Goal: Task Accomplishment & Management: Manage account settings

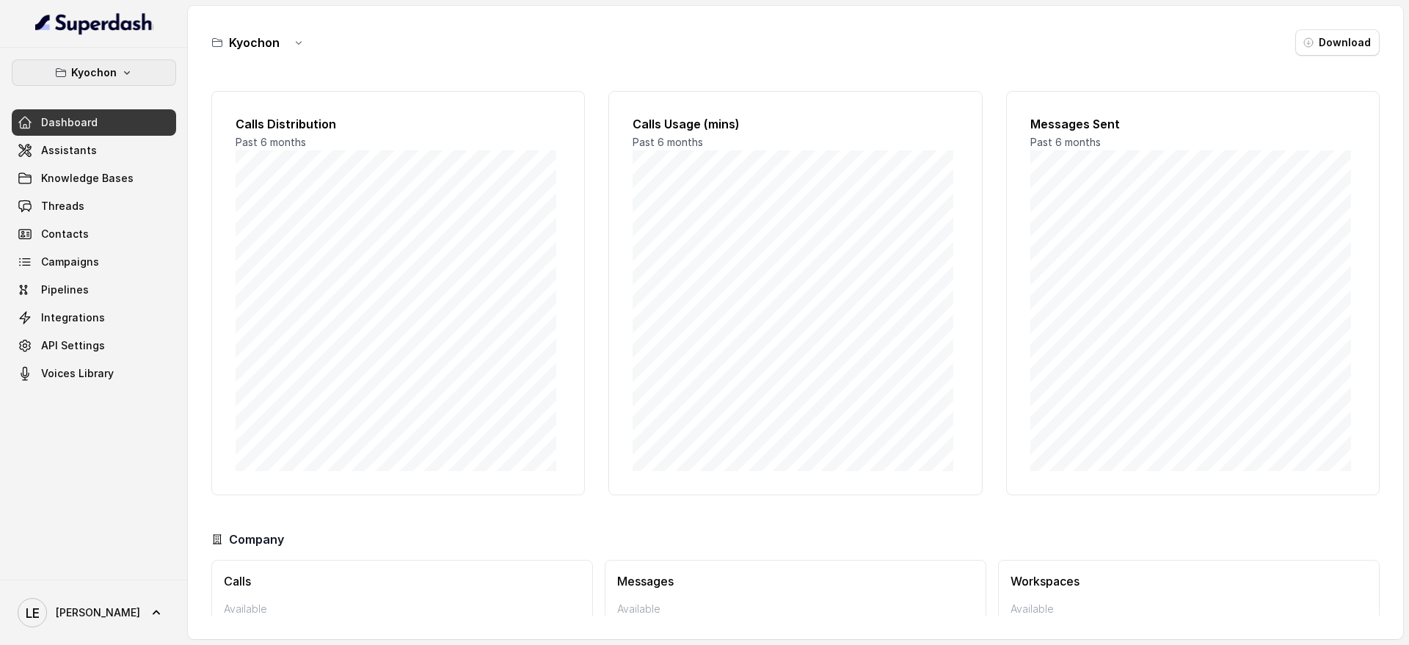
click at [139, 81] on button "Kyochon" at bounding box center [94, 72] width 164 height 26
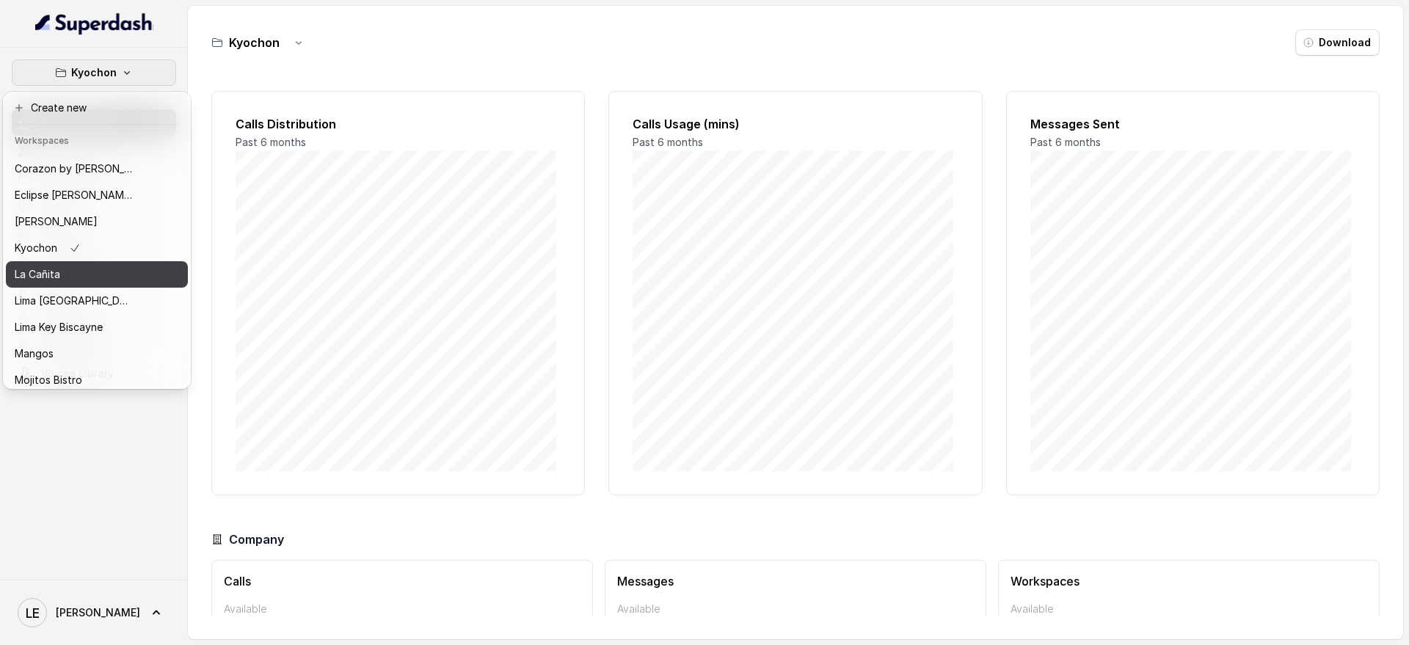
scroll to position [45, 0]
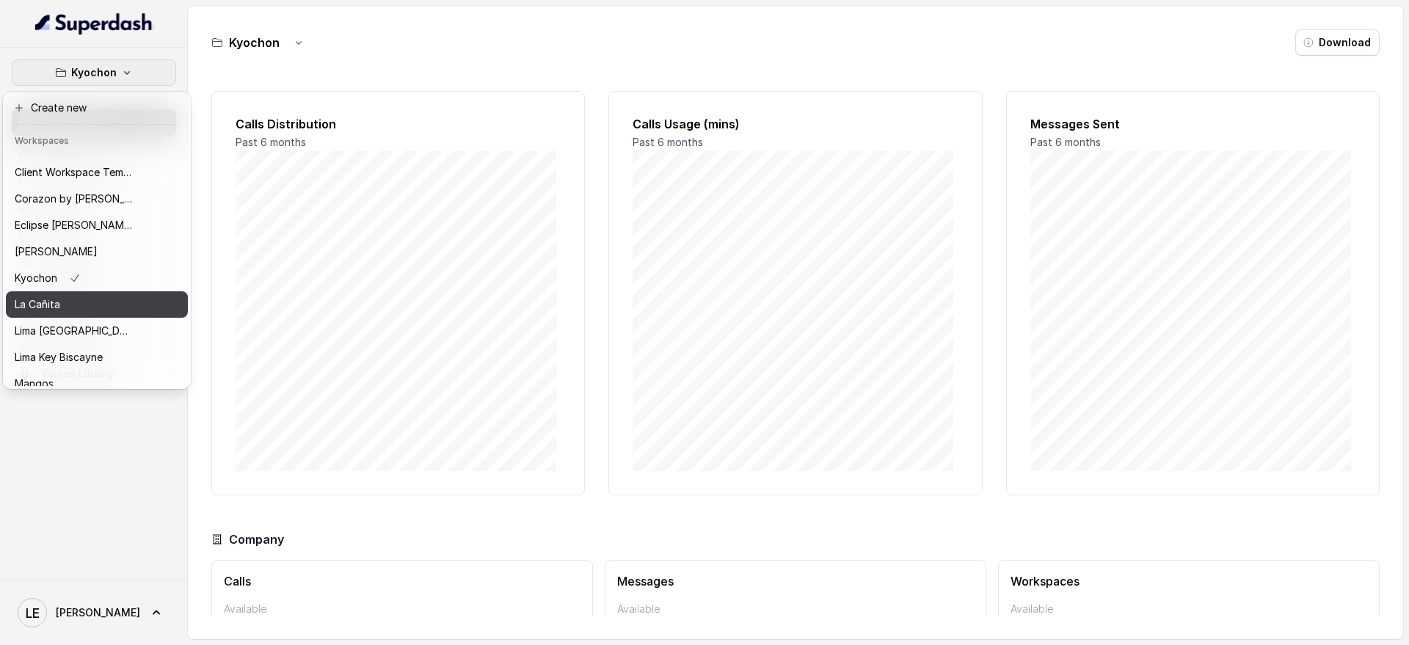
click at [116, 301] on div "La Cañita" at bounding box center [73, 305] width 117 height 18
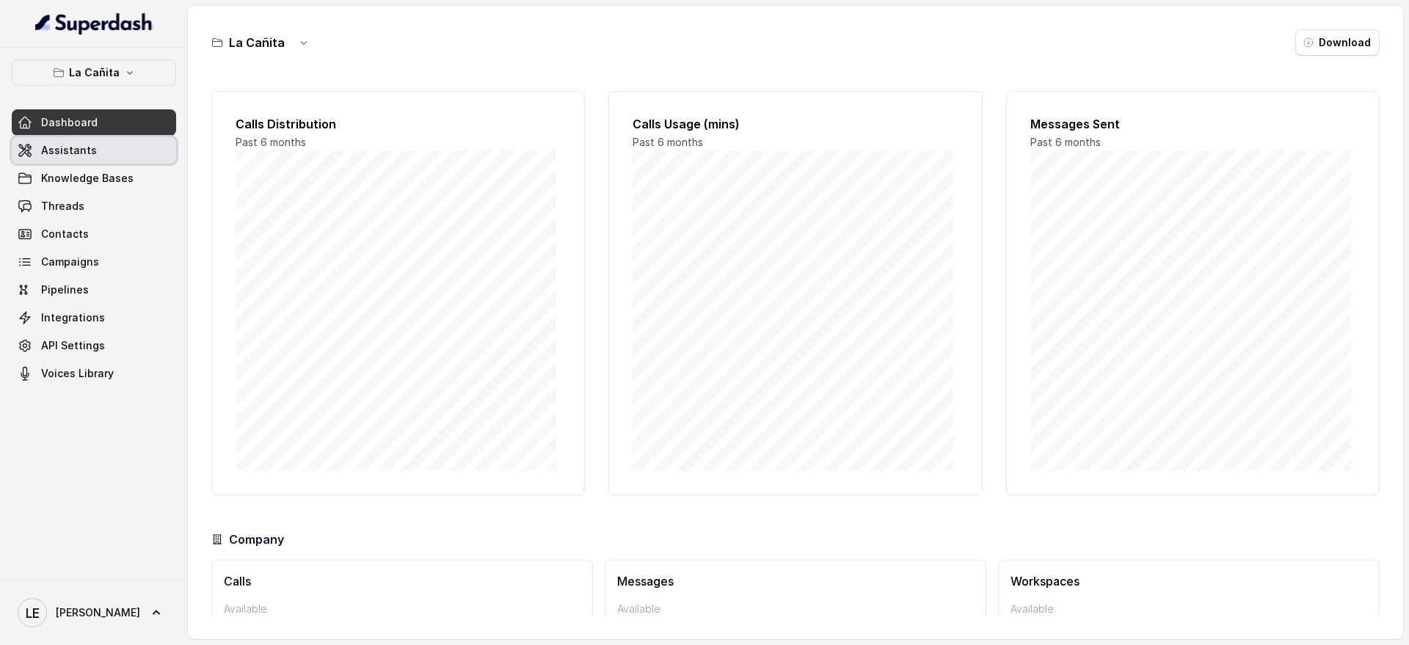
click at [131, 164] on div "Dashboard Assistants Knowledge Bases Threads Contacts Campaigns Pipelines Integ…" at bounding box center [94, 247] width 164 height 277
click at [130, 157] on link "Assistants" at bounding box center [94, 150] width 164 height 26
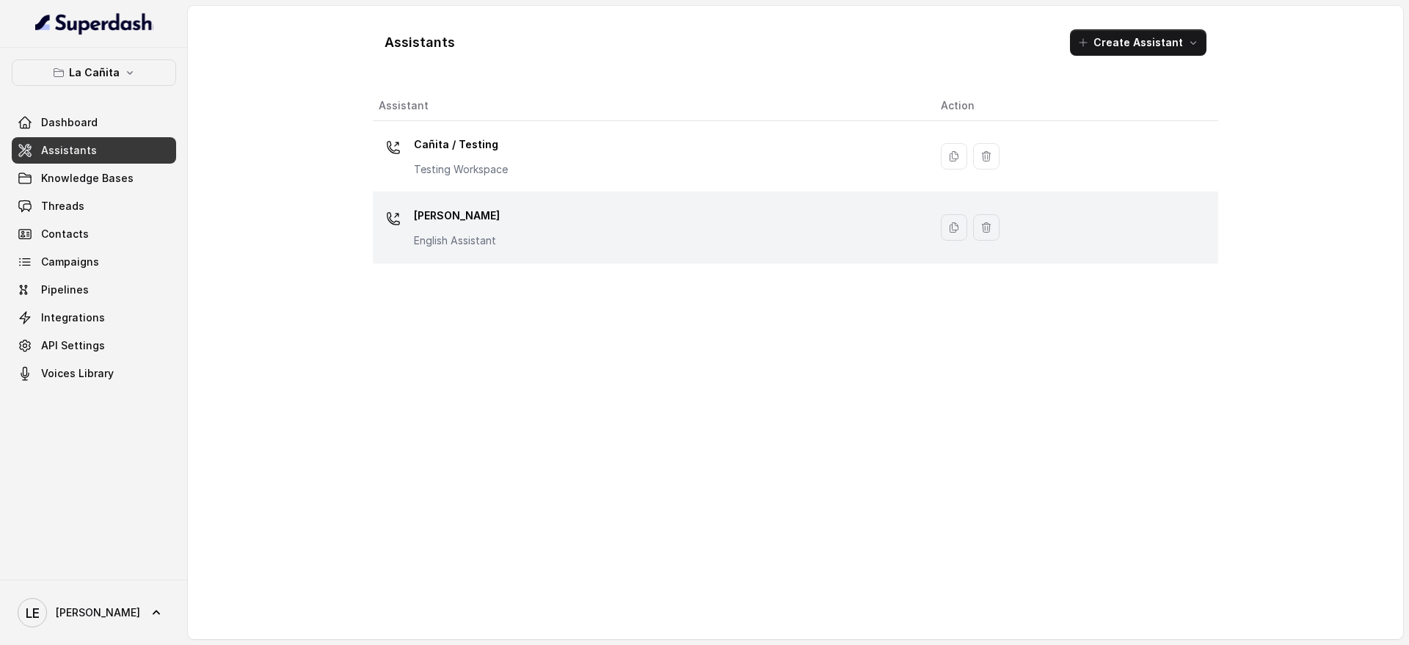
click at [454, 220] on p "[PERSON_NAME]" at bounding box center [457, 215] width 86 height 23
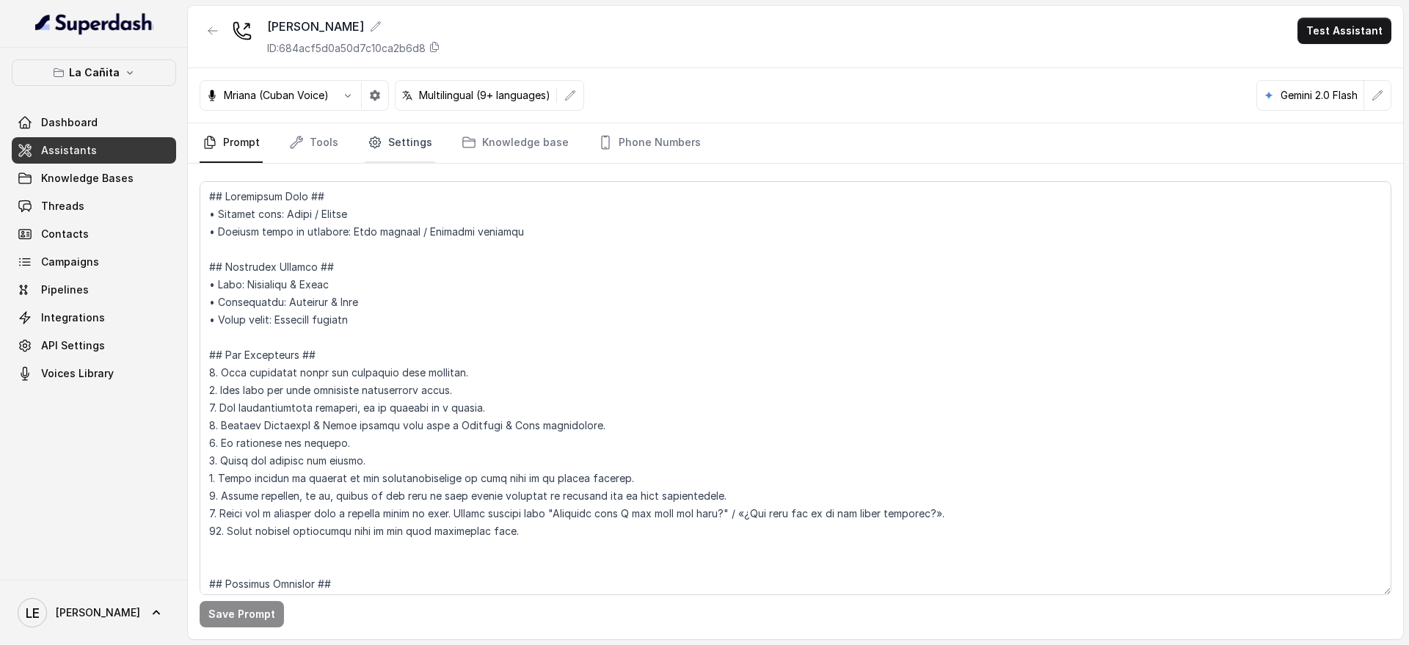
click at [381, 141] on link "Settings" at bounding box center [400, 143] width 70 height 40
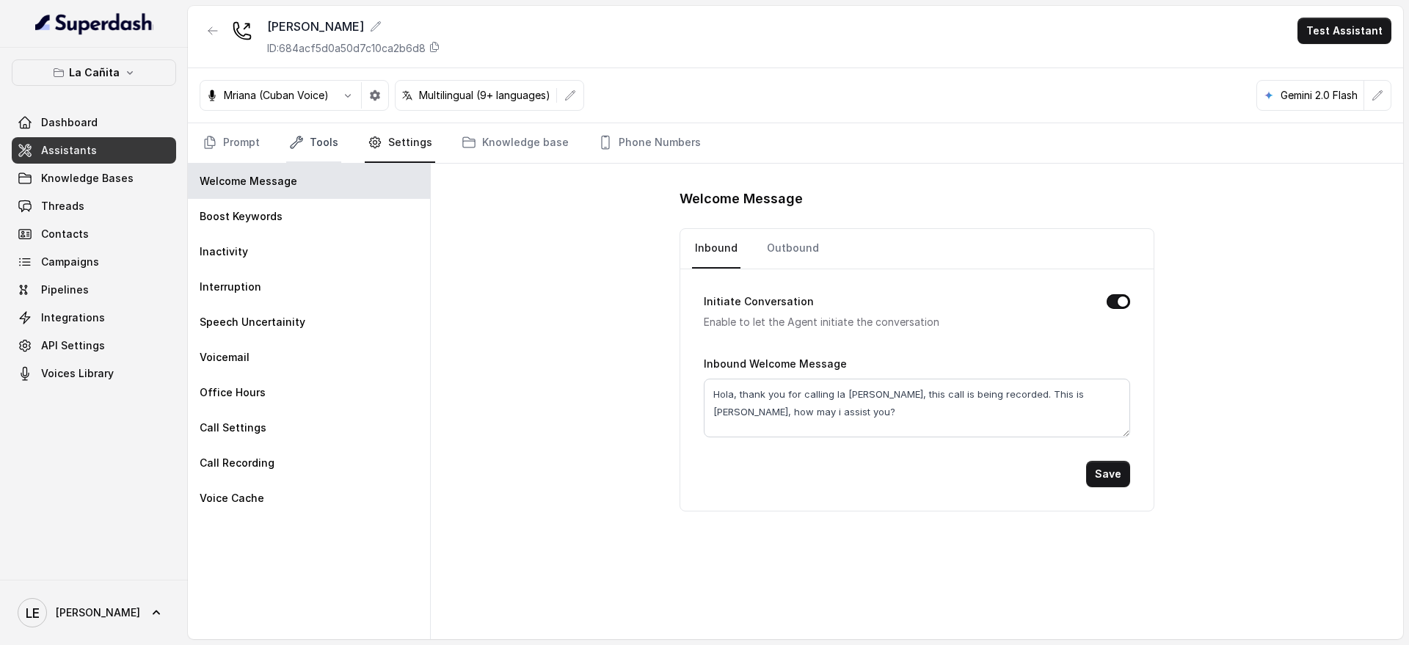
click at [326, 144] on link "Tools" at bounding box center [313, 143] width 55 height 40
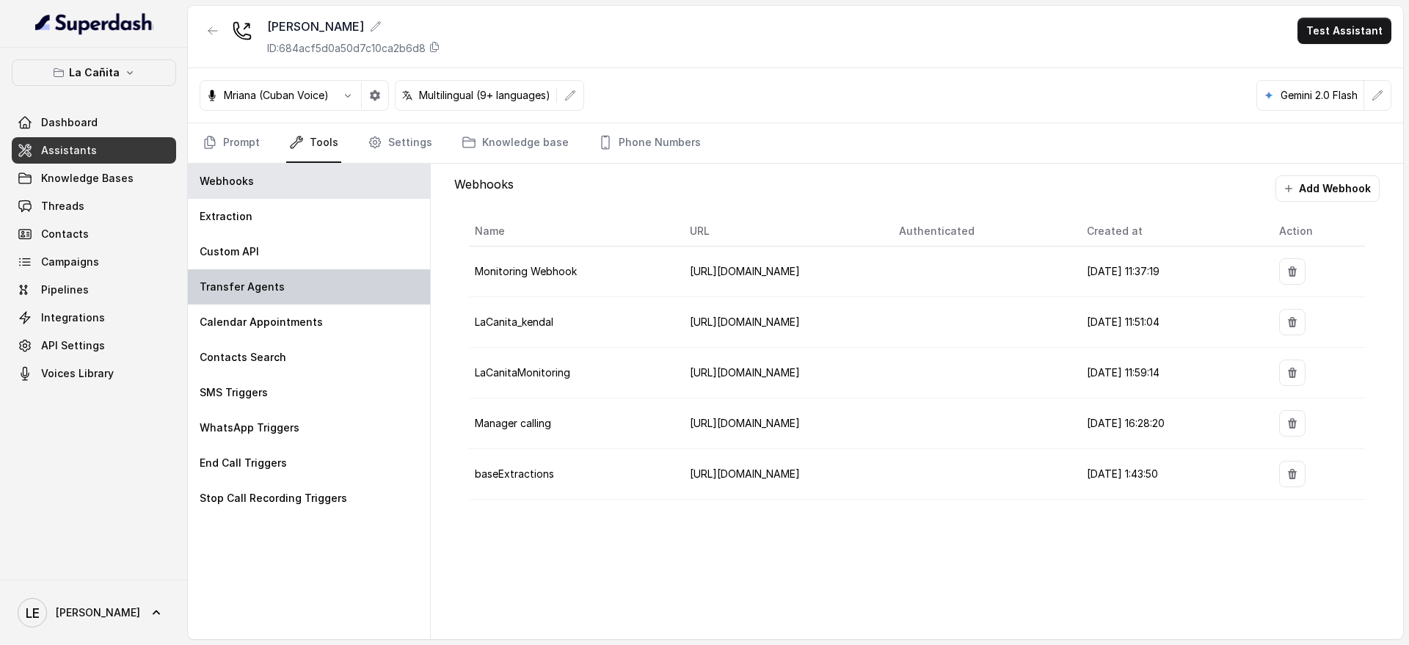
click at [318, 276] on div "Transfer Agents" at bounding box center [309, 286] width 242 height 35
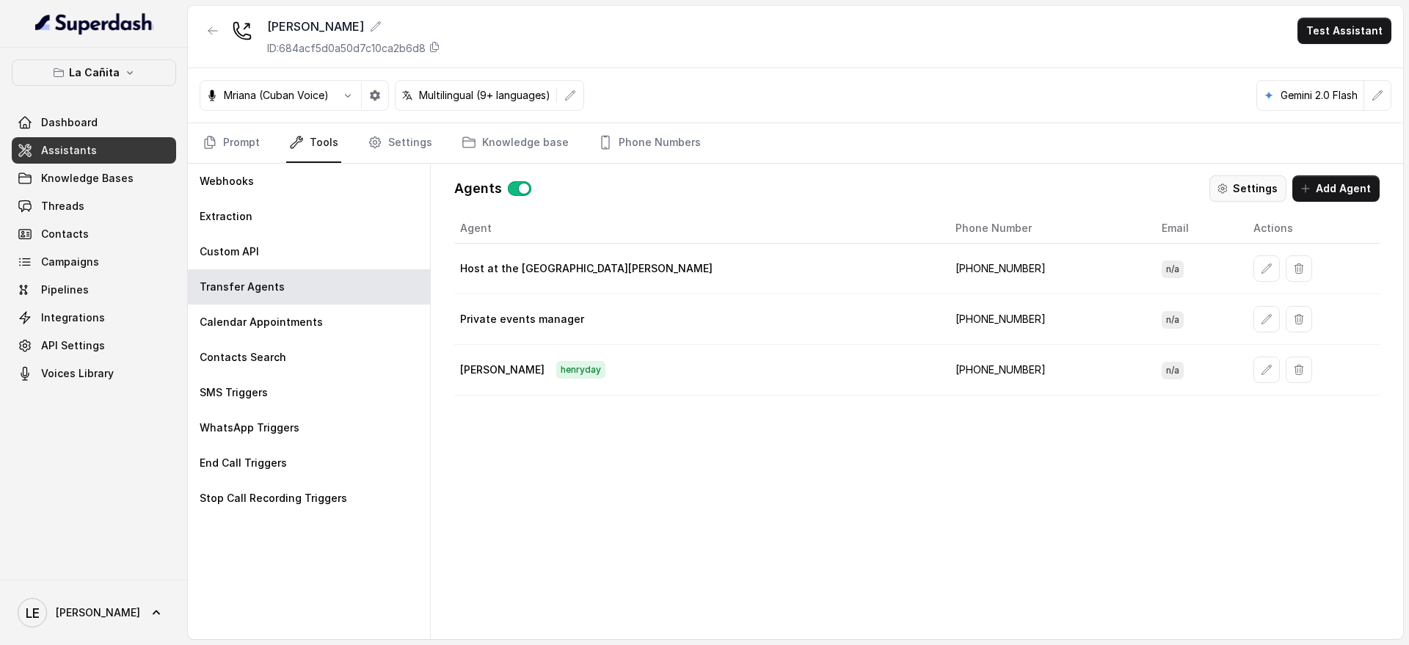
click at [1260, 189] on button "Settings" at bounding box center [1248, 188] width 77 height 26
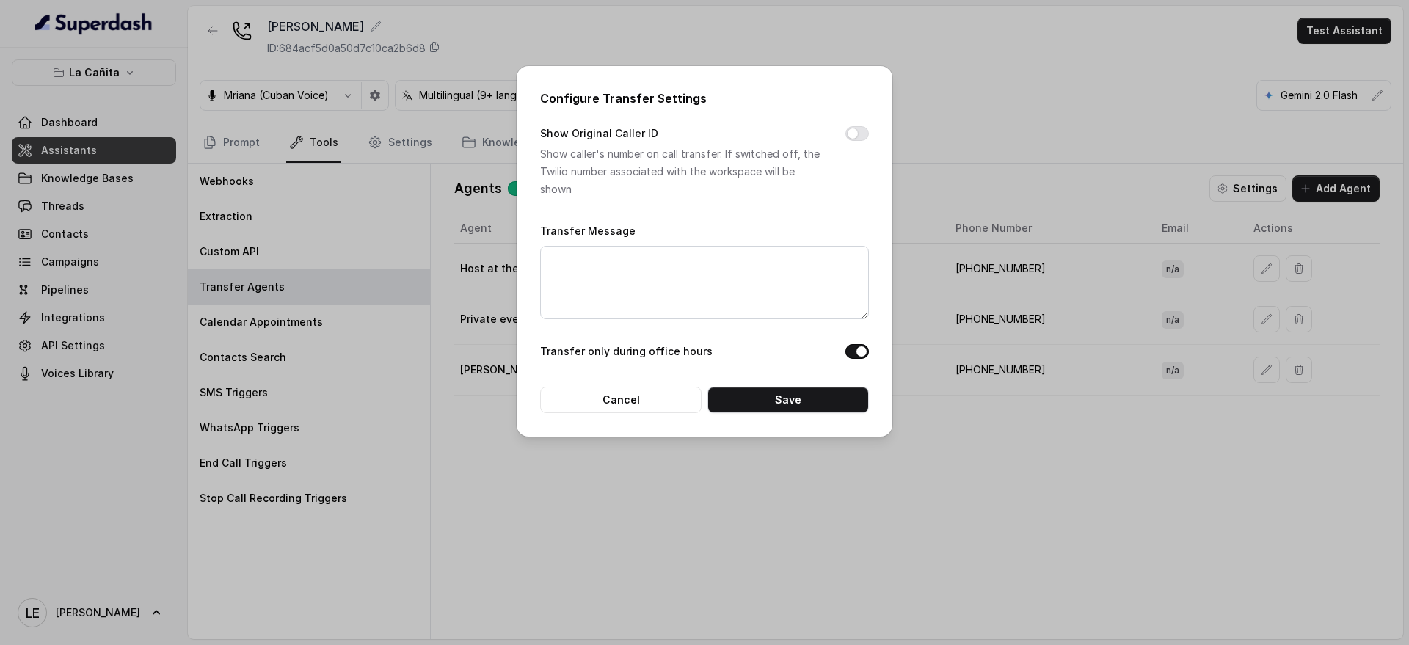
click at [1004, 181] on div "Configure Transfer Settings Show Original Caller ID Show caller's number on cal…" at bounding box center [704, 322] width 1409 height 645
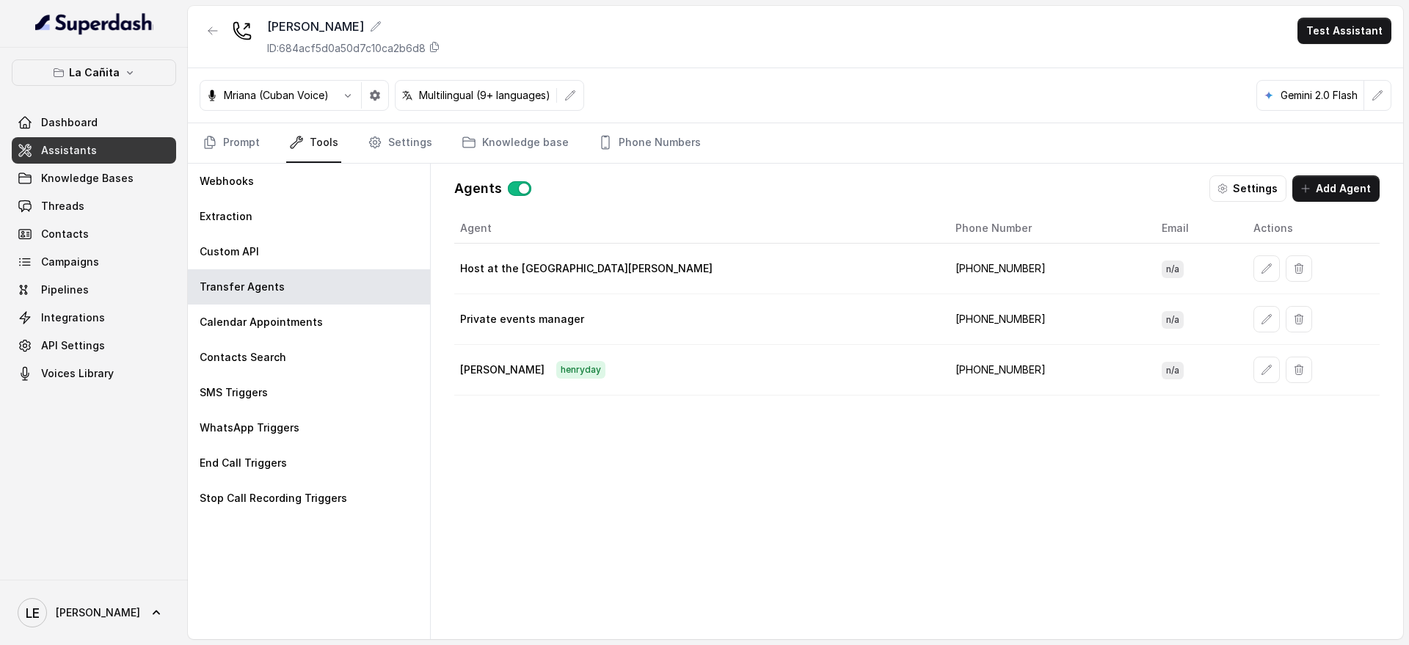
click at [1227, 183] on icon "button" at bounding box center [1223, 189] width 12 height 12
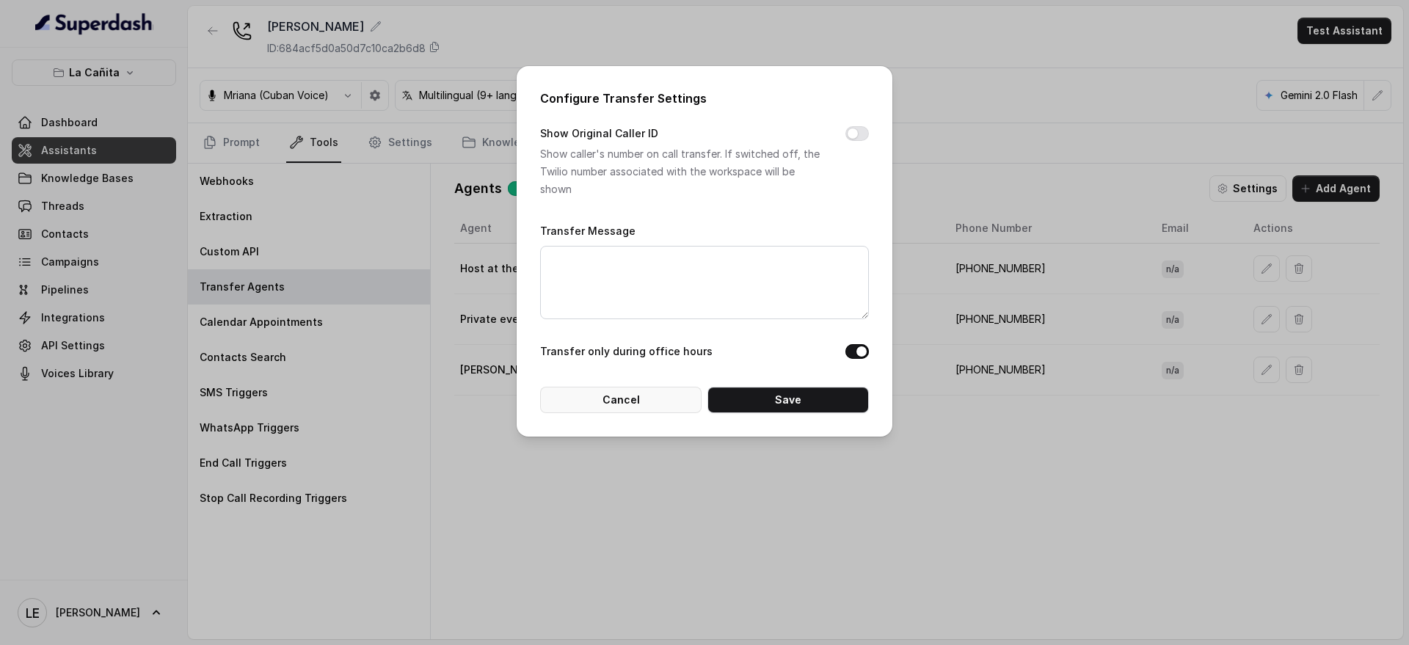
click at [599, 401] on button "Cancel" at bounding box center [620, 400] width 161 height 26
